Goal: Entertainment & Leisure: Consume media (video, audio)

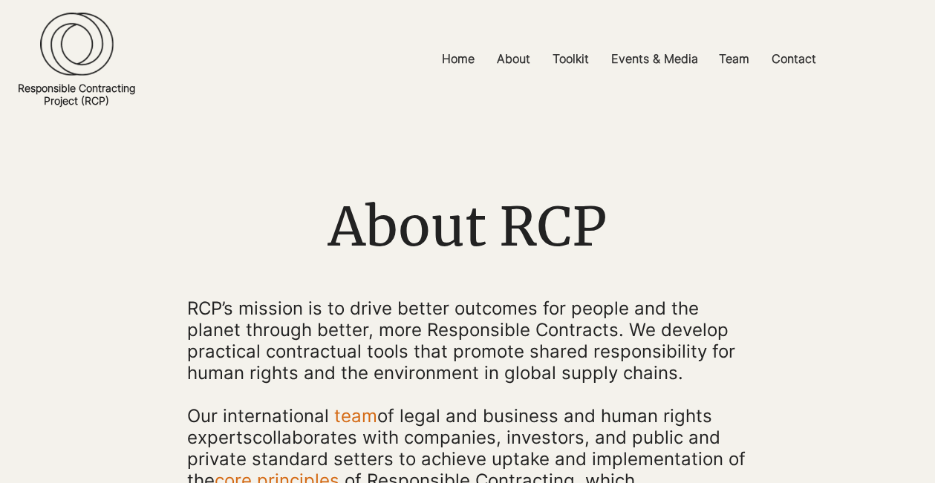
click at [82, 19] on img at bounding box center [77, 44] width 74 height 64
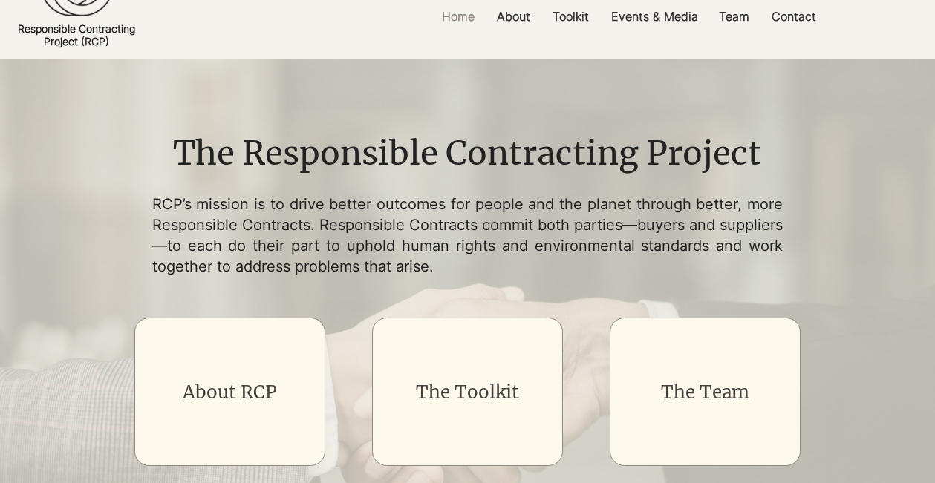
scroll to position [294, 0]
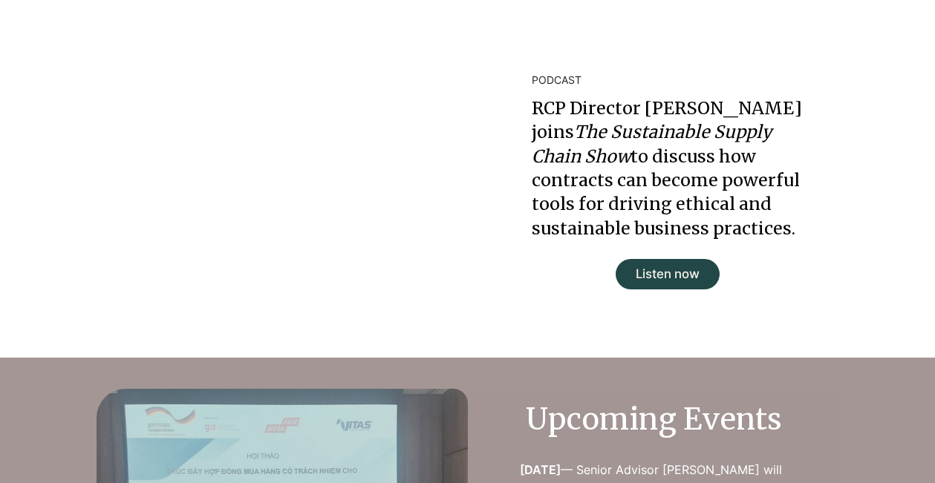
scroll to position [1986, 0]
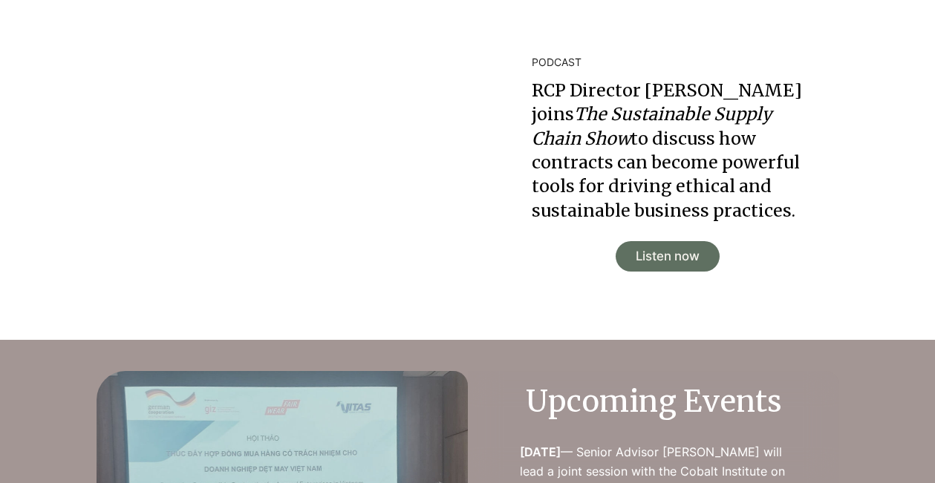
click at [679, 257] on span "Listen now" at bounding box center [668, 257] width 64 height 18
click at [690, 264] on div "Listen now" at bounding box center [668, 256] width 104 height 30
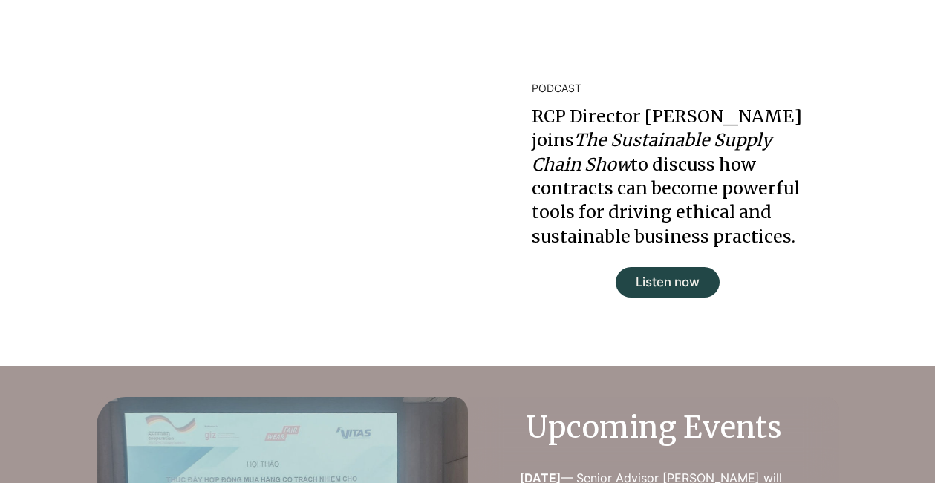
scroll to position [1954, 0]
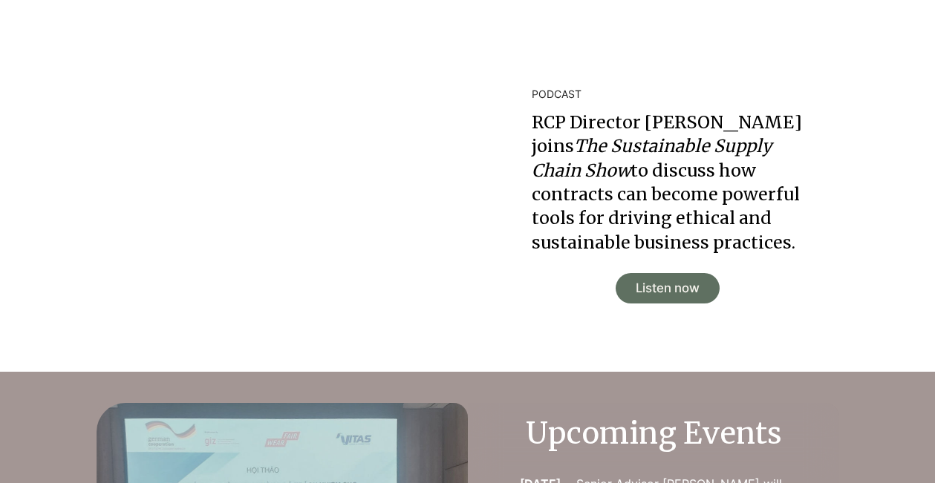
click at [640, 288] on span "Listen now" at bounding box center [668, 289] width 64 height 18
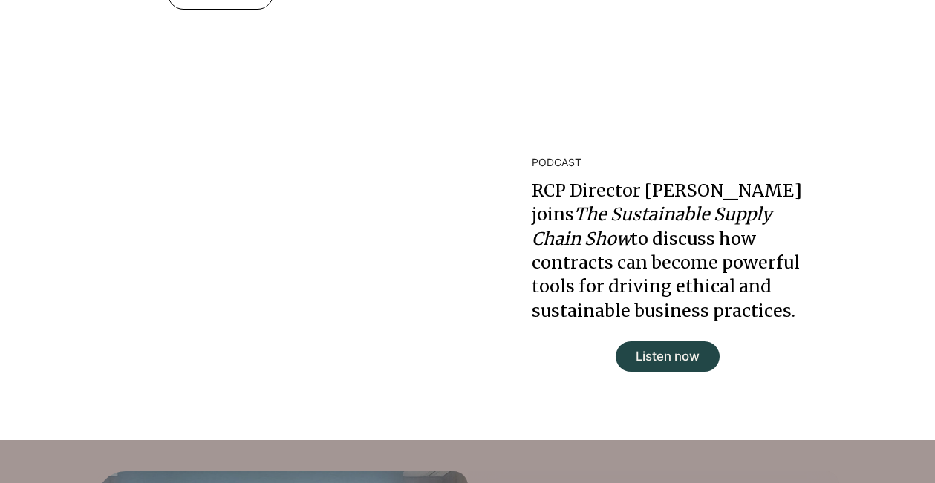
scroll to position [1886, 0]
click at [863, 262] on div at bounding box center [702, 263] width 468 height 353
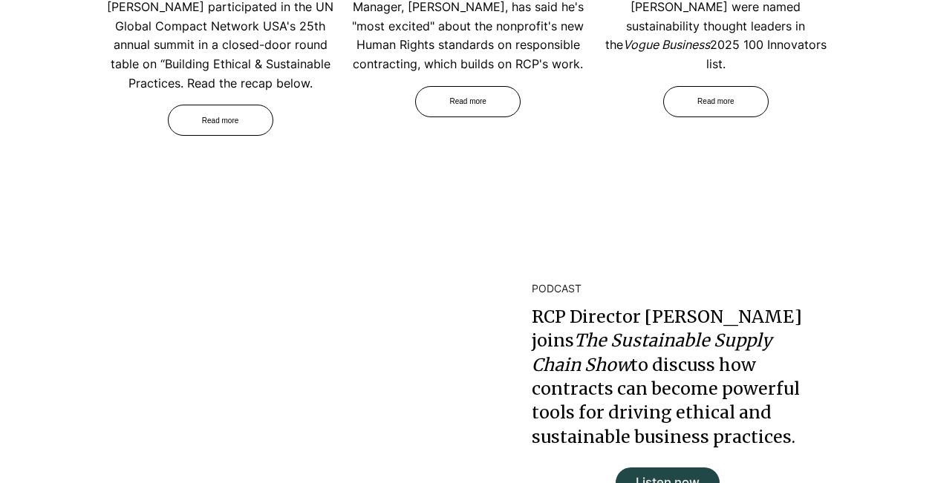
scroll to position [1755, 0]
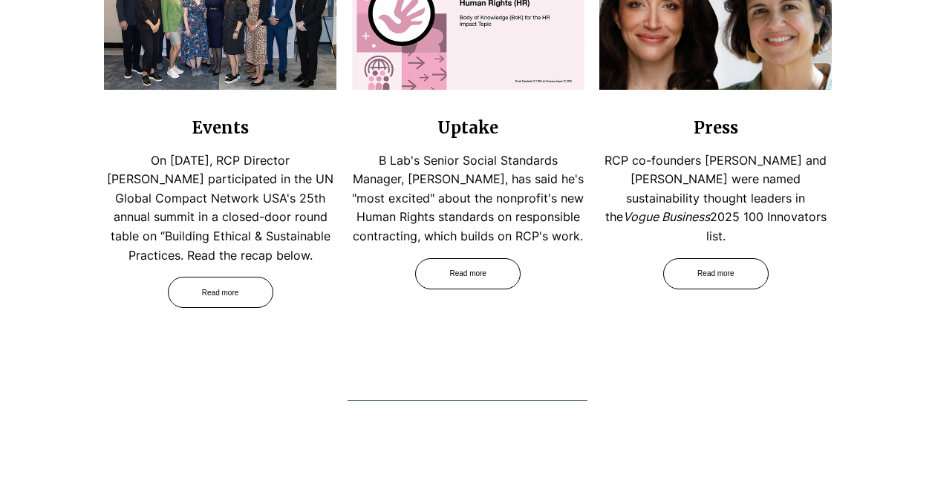
scroll to position [1588, 0]
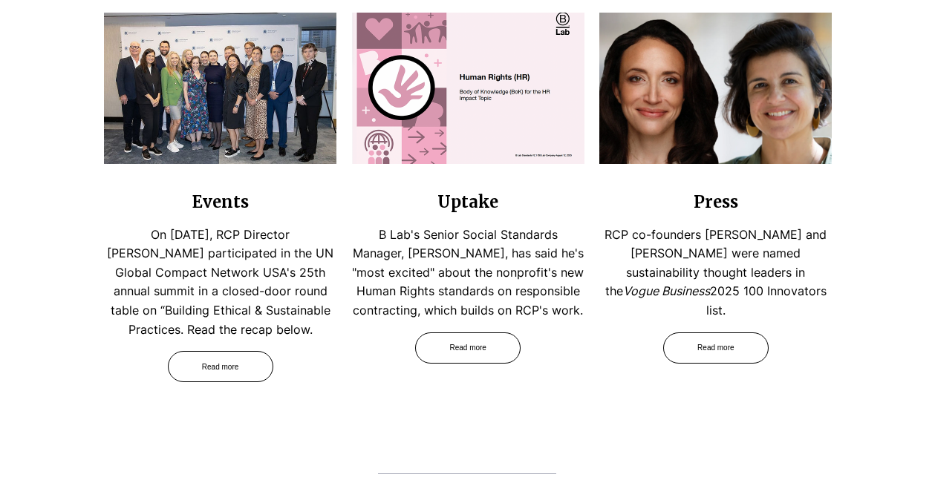
scroll to position [1503, 0]
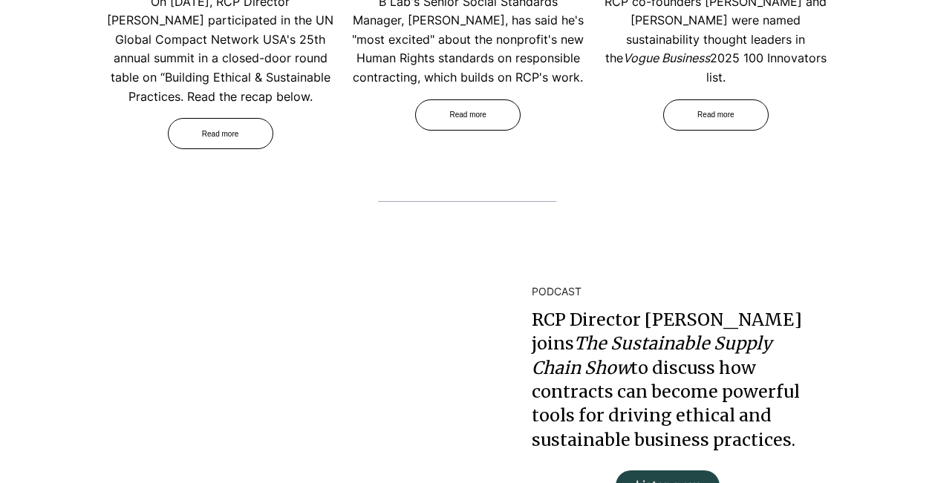
scroll to position [1805, 0]
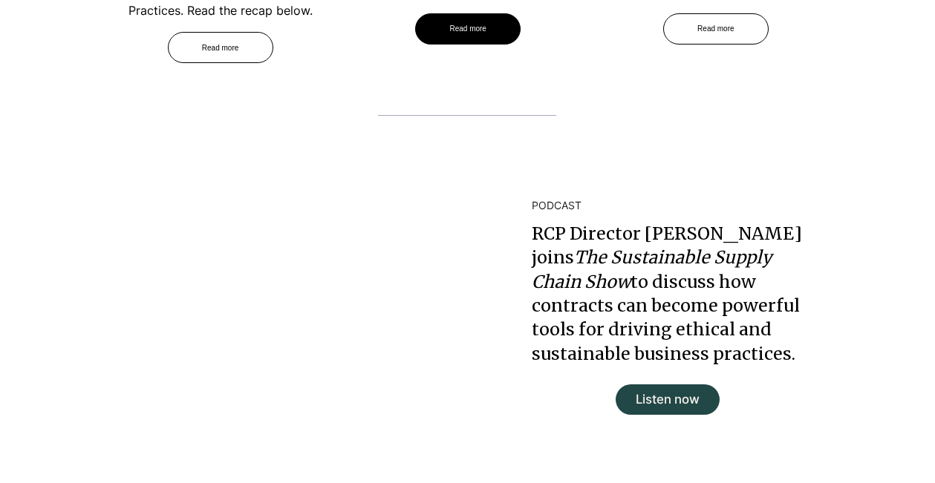
scroll to position [1840, 0]
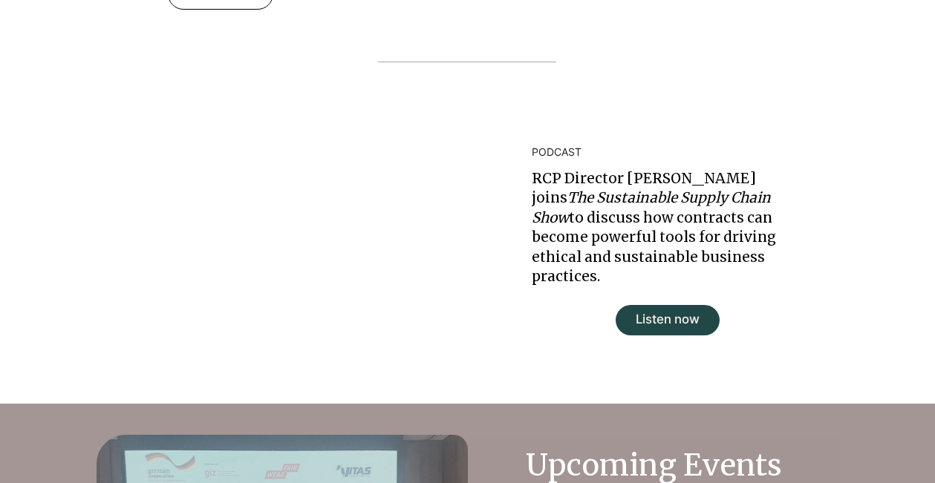
scroll to position [1797, 0]
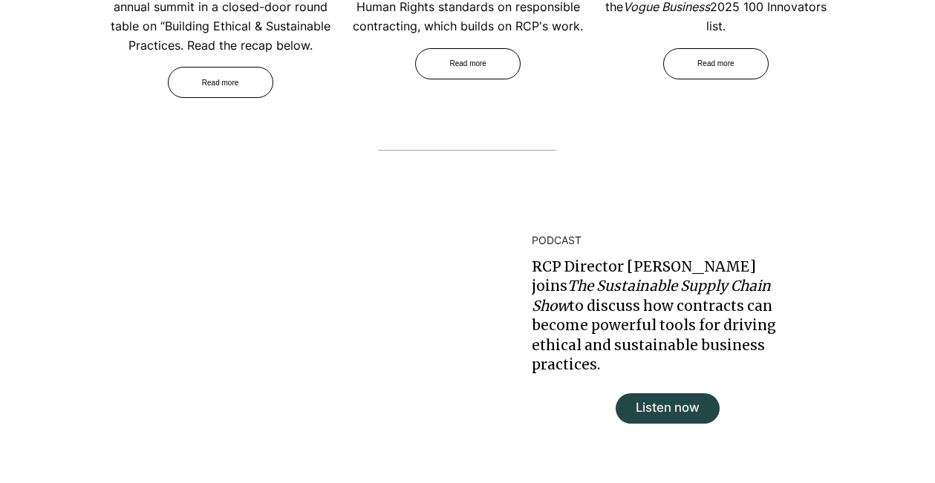
click at [541, 235] on span "PODCAST" at bounding box center [557, 240] width 50 height 13
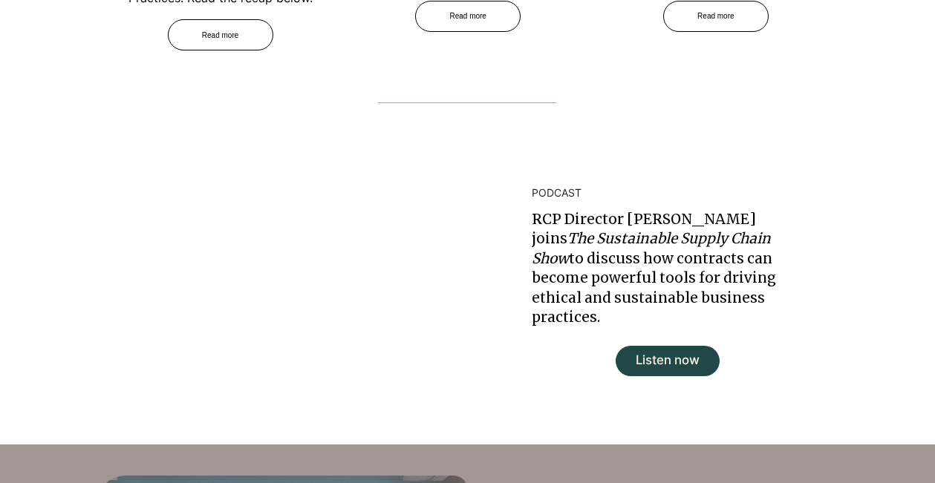
scroll to position [1849, 0]
